Goal: Check status: Check status

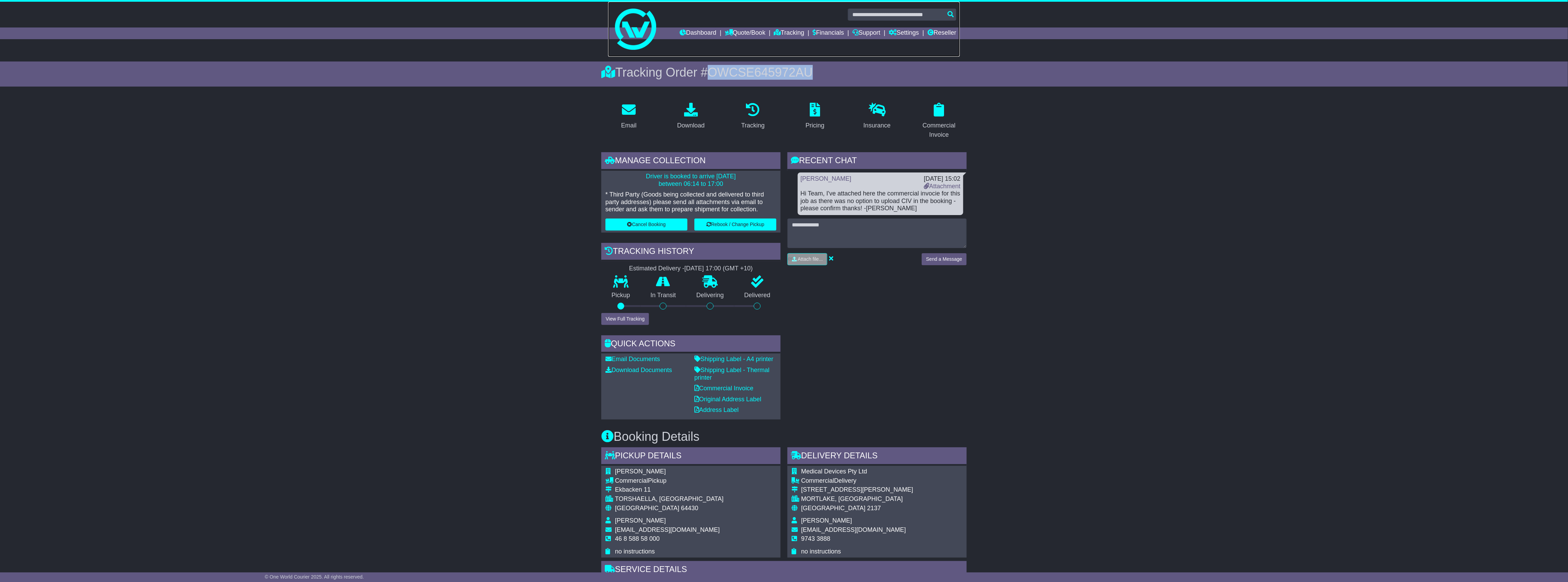
click at [786, 26] on link at bounding box center [784, 29] width 352 height 55
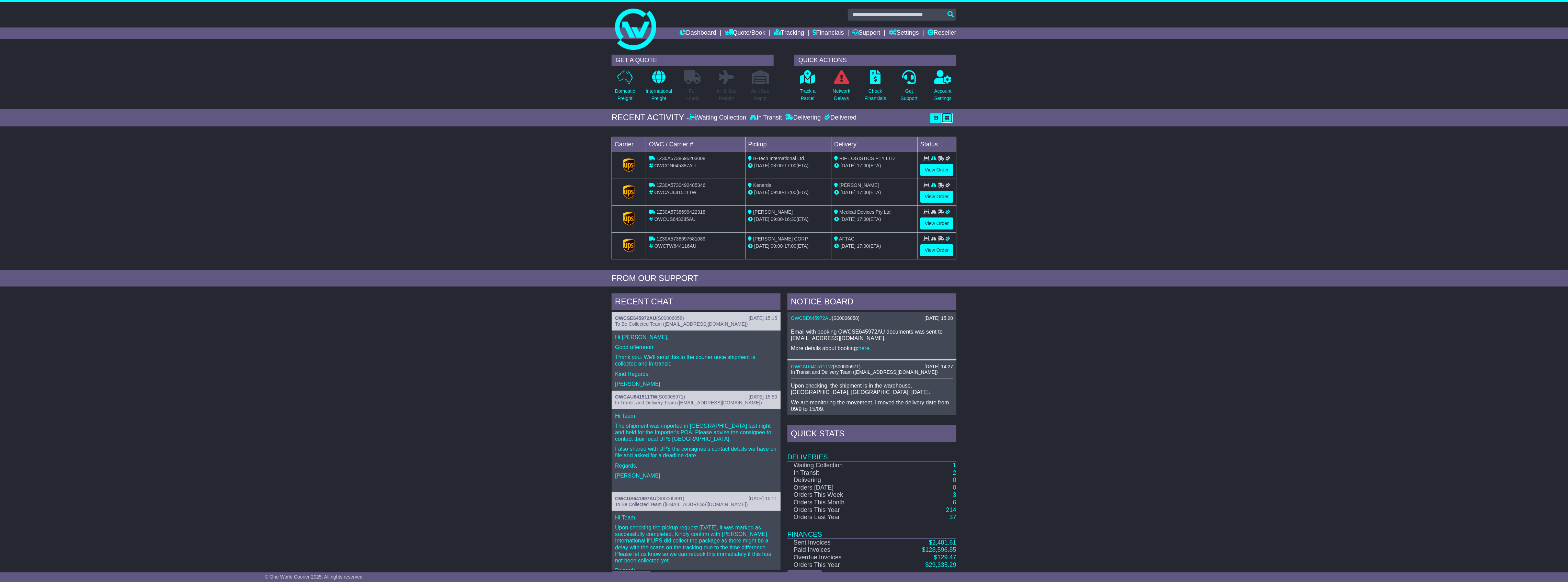
click at [951, 116] on button "button" at bounding box center [947, 118] width 12 height 10
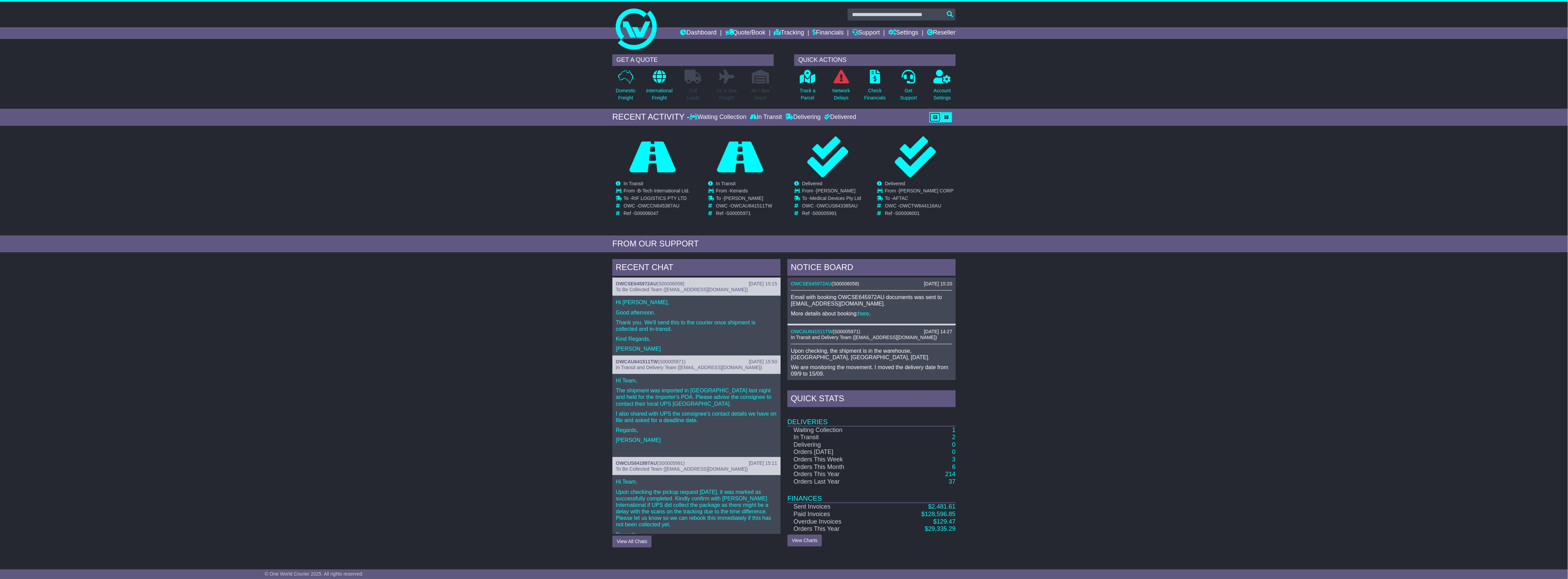
click at [931, 117] on button "button" at bounding box center [935, 117] width 12 height 10
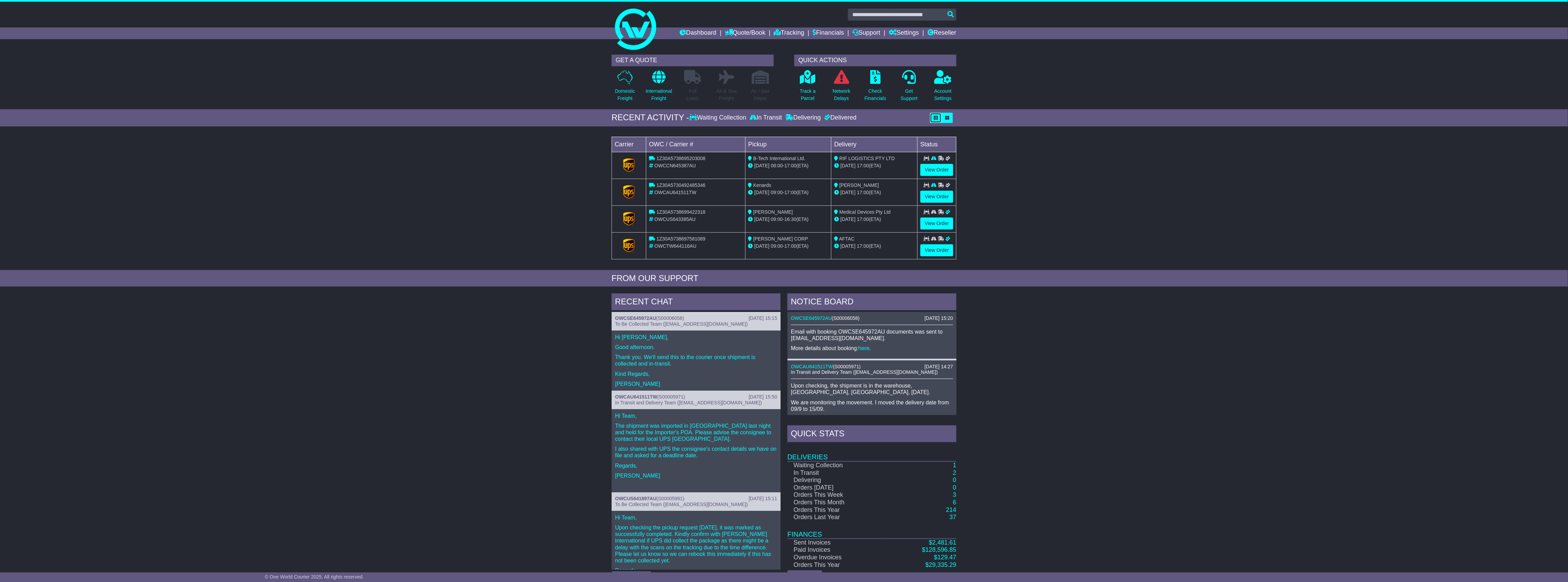
click at [931, 114] on button "button" at bounding box center [936, 118] width 12 height 10
click at [947, 117] on icon "button" at bounding box center [947, 118] width 4 height 4
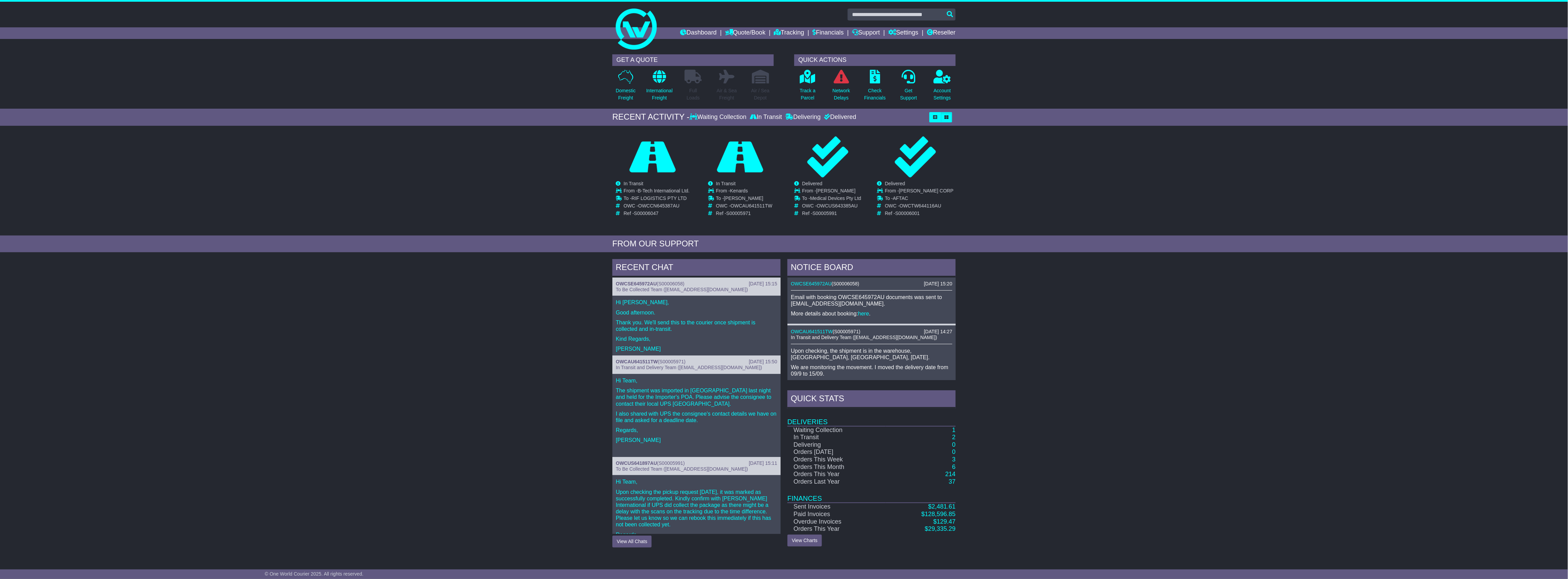
click at [923, 117] on div "Waiting Collection In Transit Delivering Delivered" at bounding box center [808, 117] width 236 height 7
click at [932, 116] on button "button" at bounding box center [935, 117] width 12 height 10
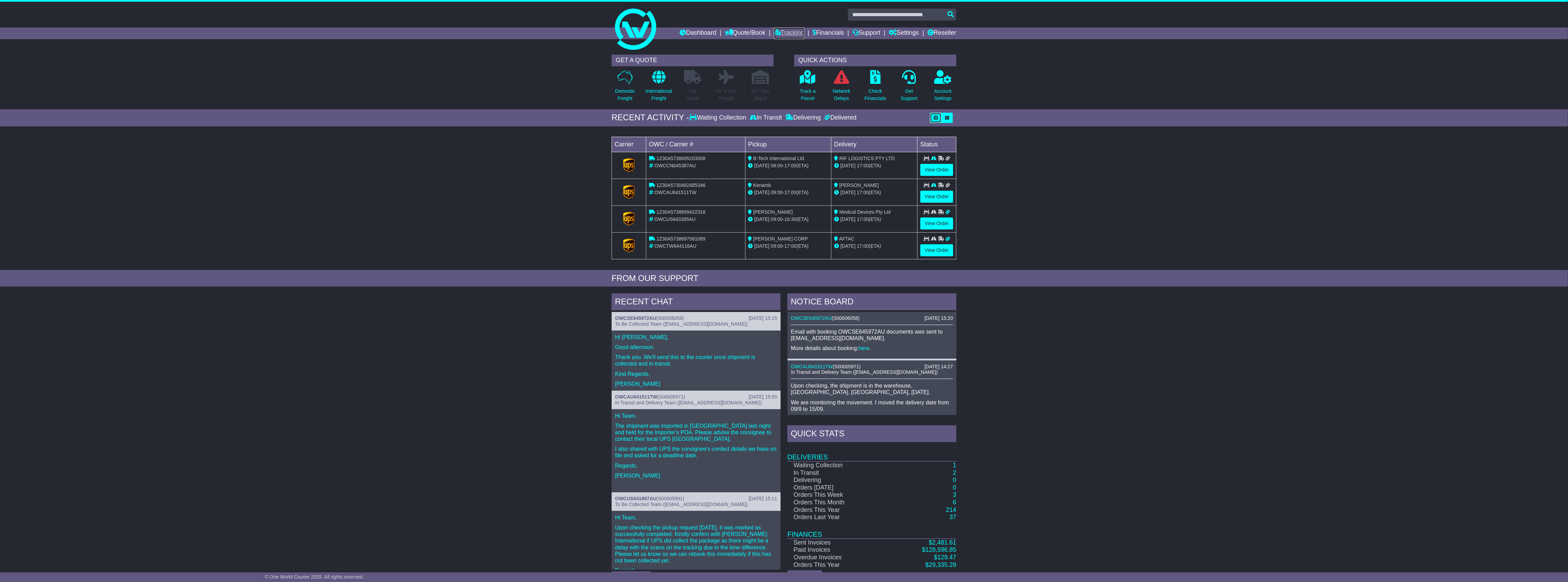
click at [790, 32] on link "Tracking" at bounding box center [789, 33] width 31 height 12
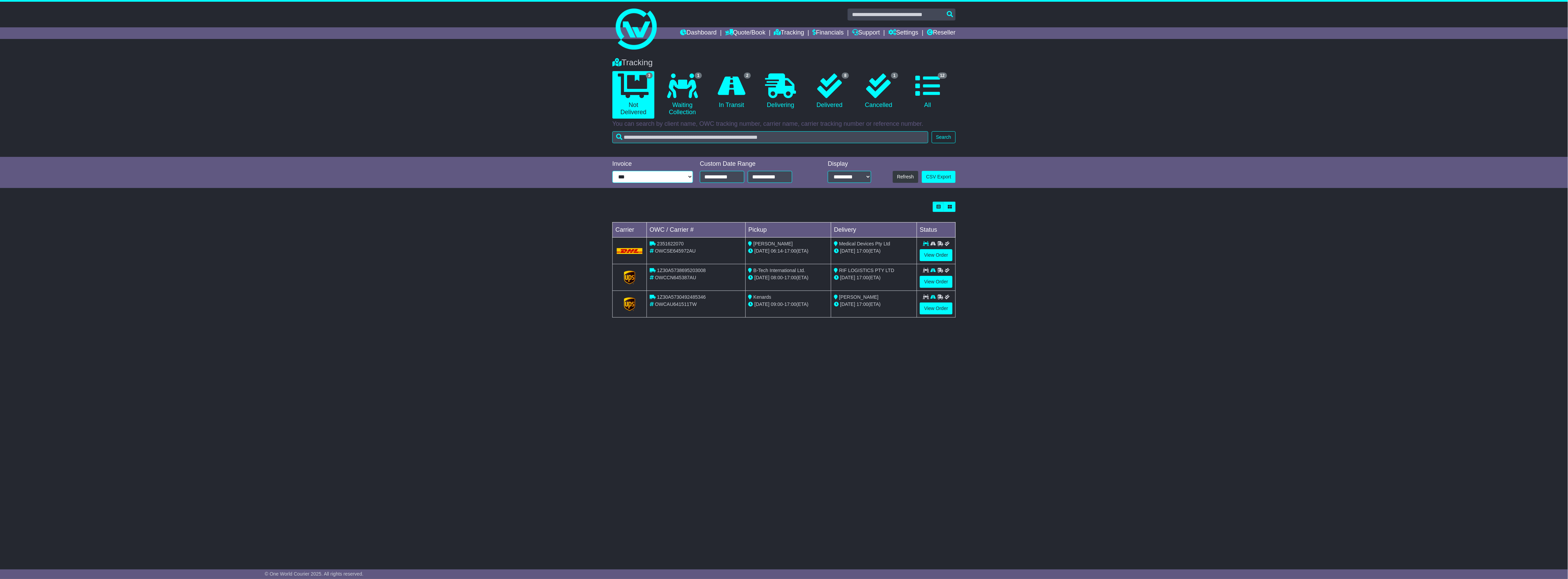
click at [672, 174] on select "**********" at bounding box center [653, 177] width 80 height 12
click at [931, 106] on link "12 All" at bounding box center [928, 91] width 42 height 41
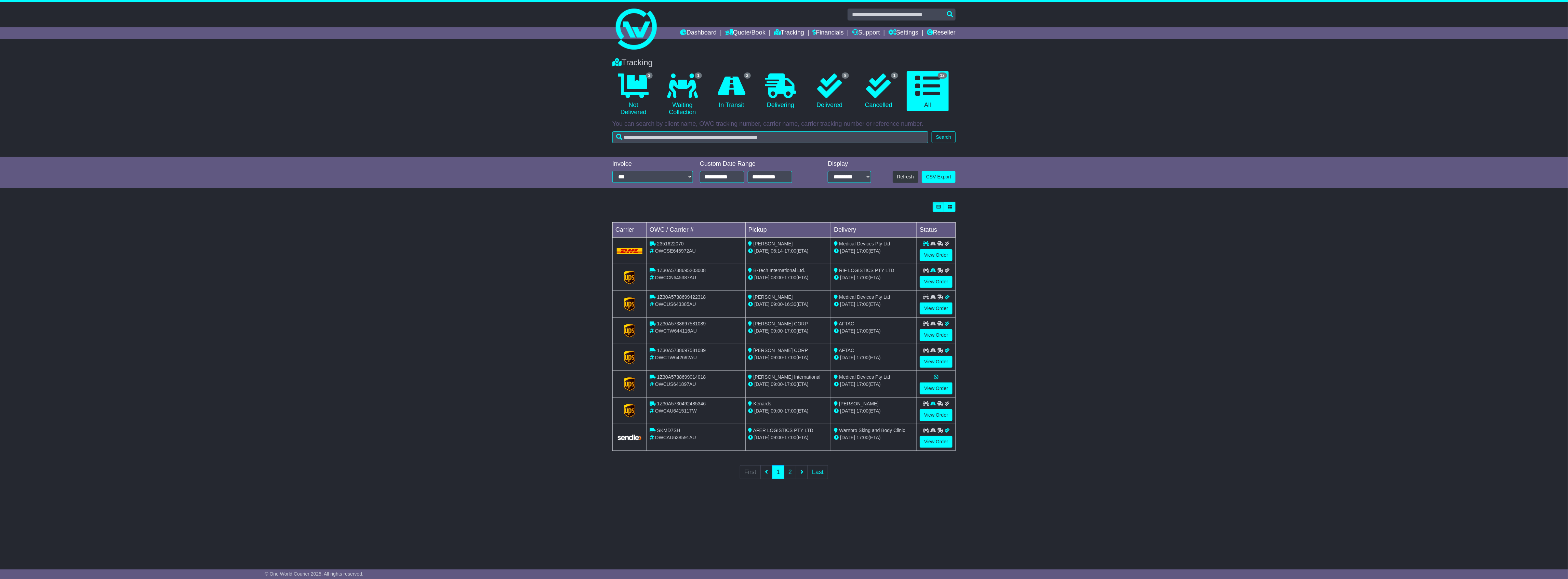
drag, startPoint x: 265, startPoint y: 541, endPoint x: 209, endPoint y: 529, distance: 57.3
click at [265, 541] on div "Tracking 3 Not Delivered 1 Waiting Collection 2 In Transit 0 Delivering 8 1 12" at bounding box center [784, 304] width 1568 height 507
click at [677, 110] on link "1 Waiting Collection" at bounding box center [682, 95] width 42 height 48
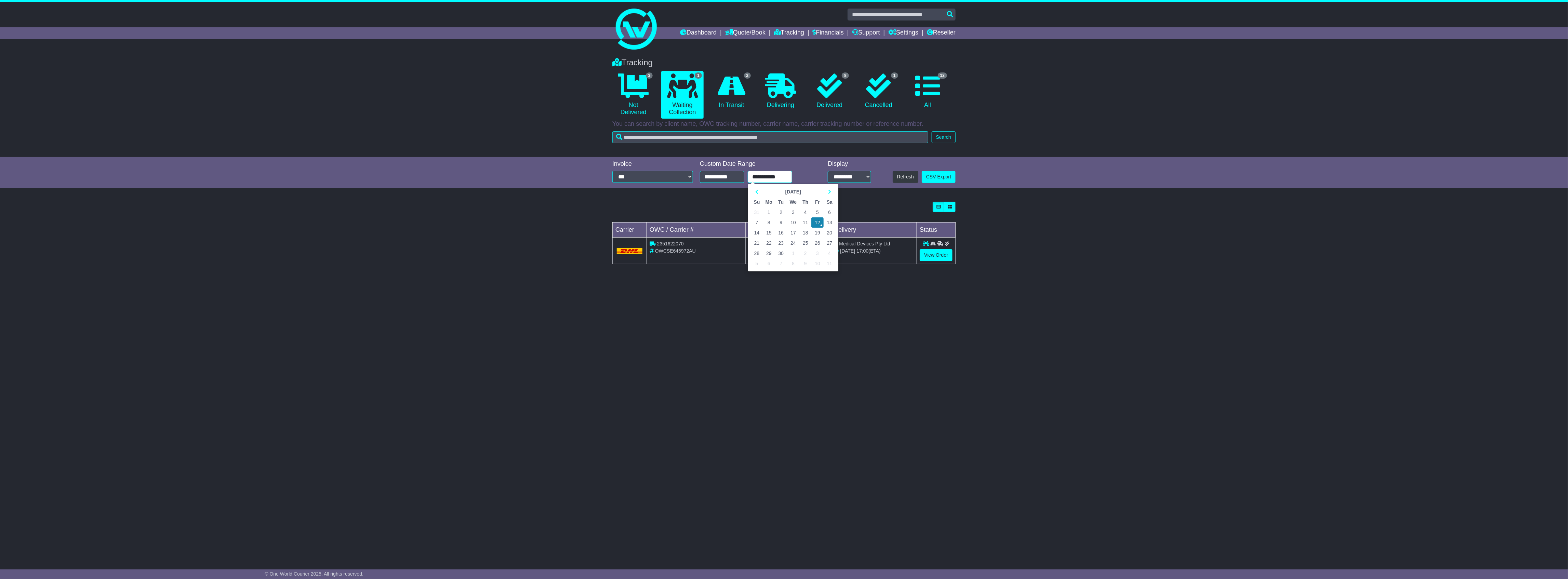
click at [782, 174] on input "**********" at bounding box center [770, 177] width 44 height 12
click at [768, 234] on td "15" at bounding box center [768, 232] width 12 height 10
type input "**********"
